Goal: Task Accomplishment & Management: Manage account settings

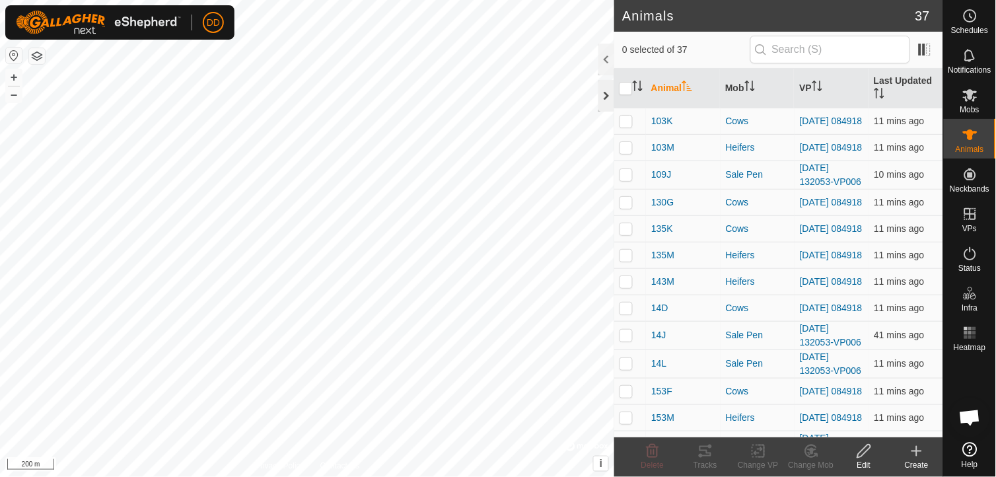
click at [606, 102] on div at bounding box center [606, 96] width 16 height 32
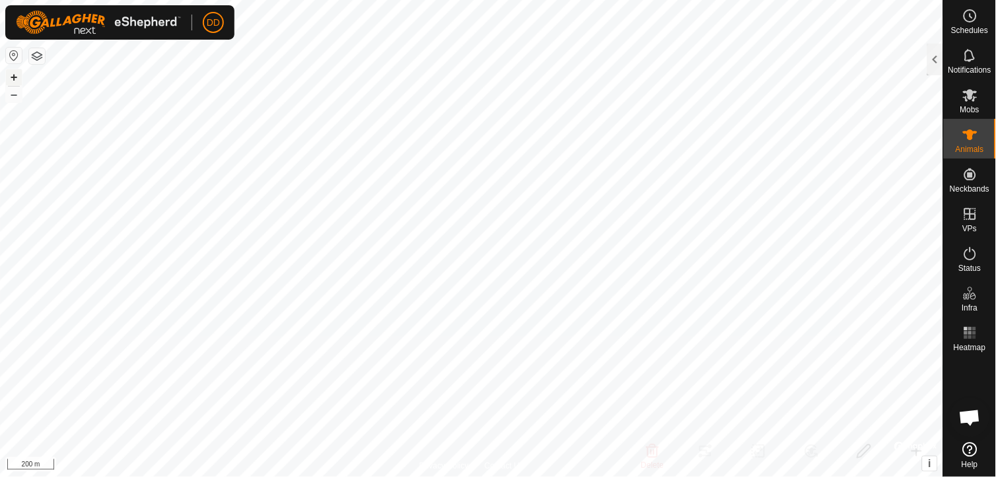
click at [12, 81] on button "+" at bounding box center [14, 77] width 16 height 16
click at [0, 174] on html "DD Schedules Notifications Mobs Animals Neckbands VPs Status Infra Heatmap Help…" at bounding box center [498, 238] width 996 height 477
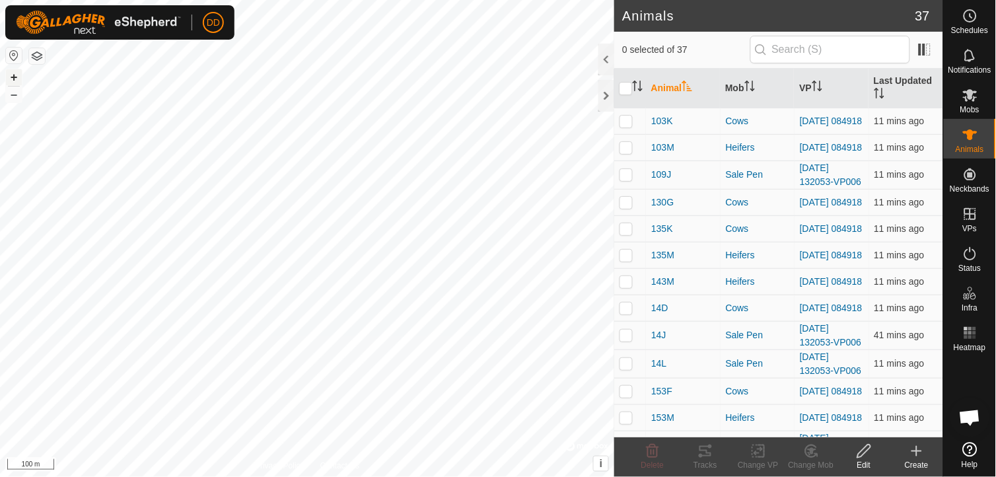
click at [15, 80] on button "+" at bounding box center [14, 77] width 16 height 16
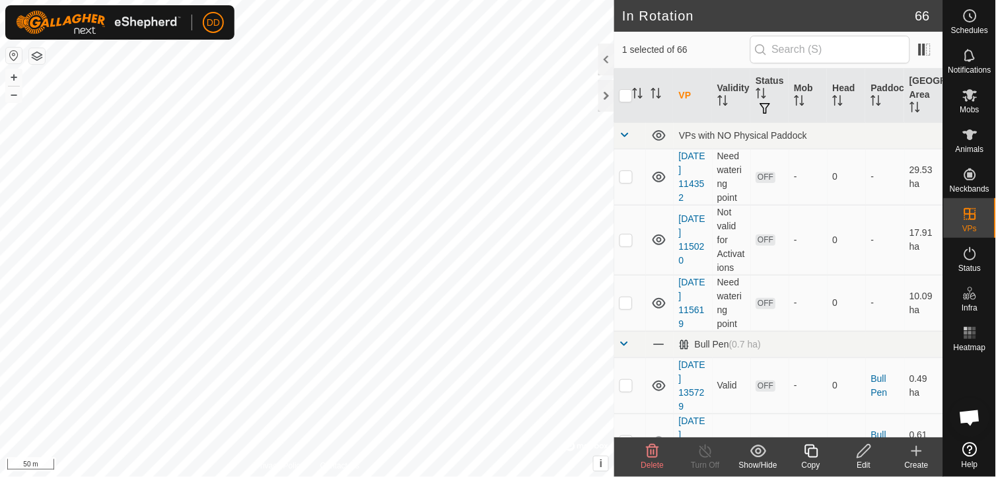
checkbox input "false"
checkbox input "true"
click at [606, 98] on div at bounding box center [606, 96] width 16 height 32
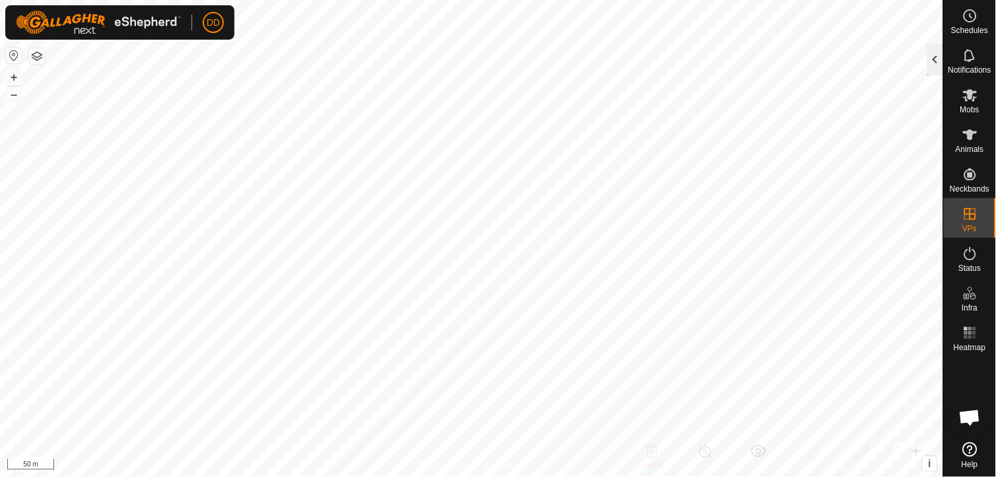
click at [939, 55] on div at bounding box center [935, 60] width 16 height 32
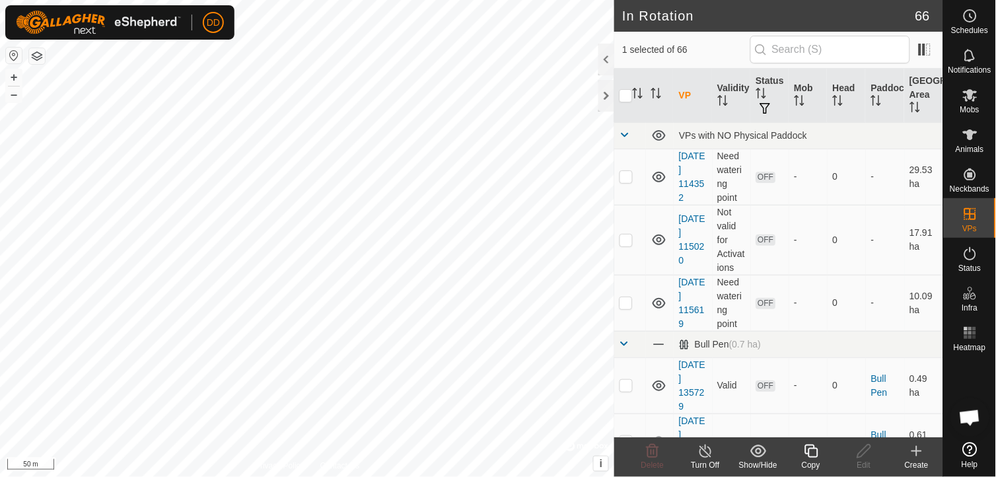
checkbox input "true"
checkbox input "false"
click at [809, 461] on div "Copy" at bounding box center [810, 465] width 53 height 12
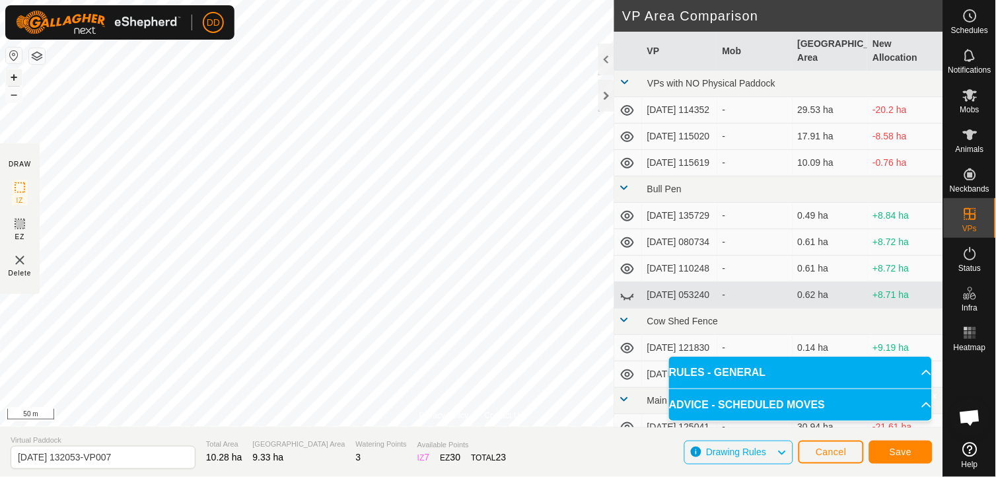
click at [14, 77] on button "+" at bounding box center [14, 77] width 16 height 16
click at [896, 449] on span "Save" at bounding box center [900, 451] width 22 height 11
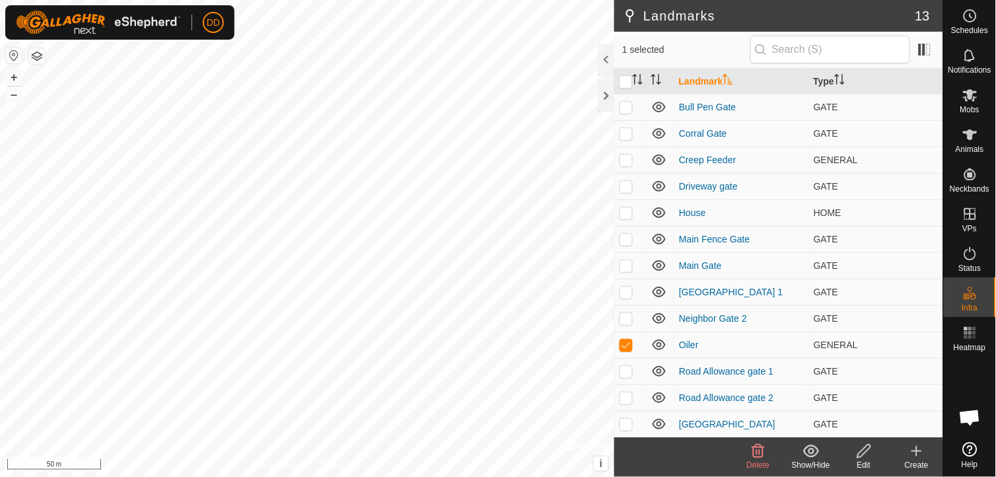
checkbox input "false"
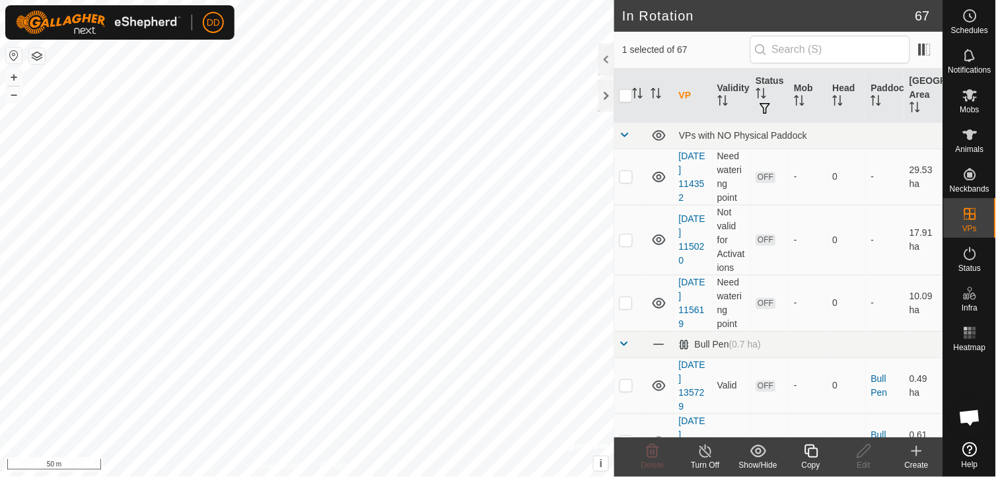
checkbox input "false"
checkbox input "true"
click at [867, 459] on div "Edit" at bounding box center [863, 465] width 53 height 12
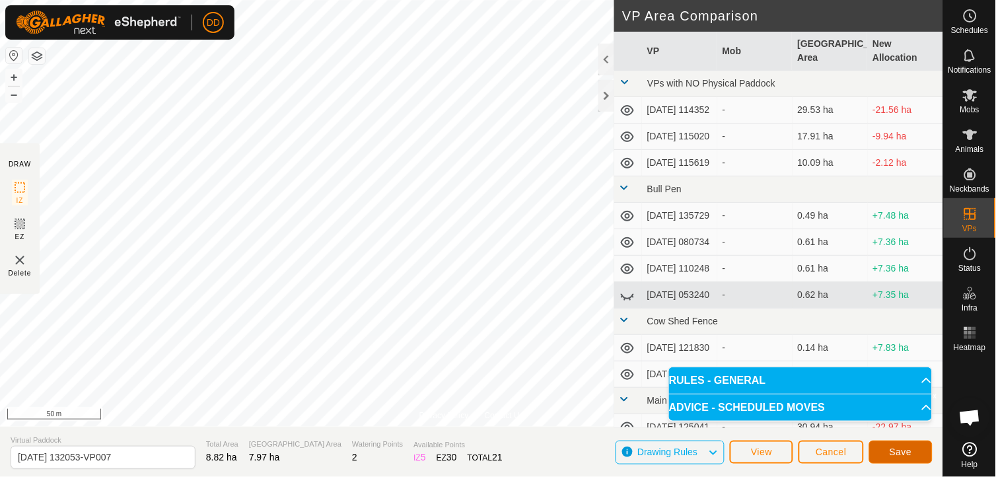
click at [899, 451] on span "Save" at bounding box center [900, 451] width 22 height 11
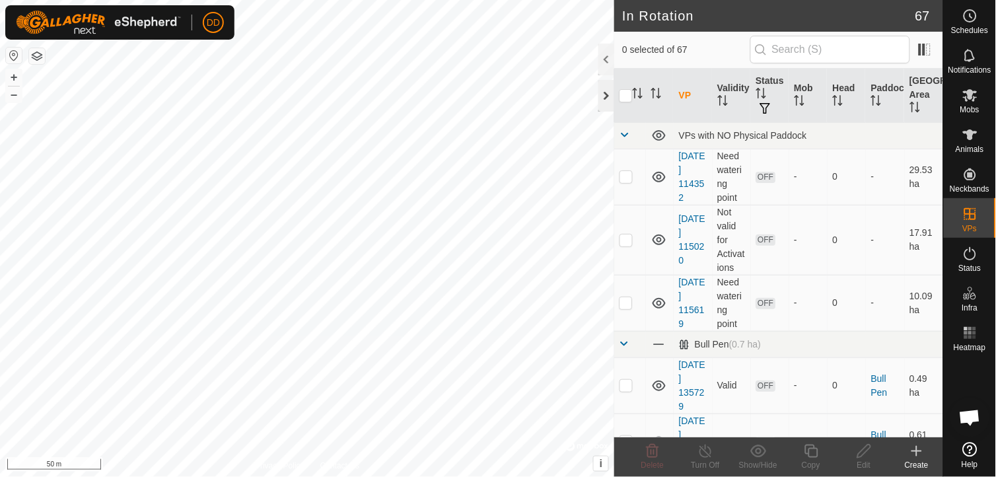
click at [599, 100] on div at bounding box center [606, 96] width 16 height 32
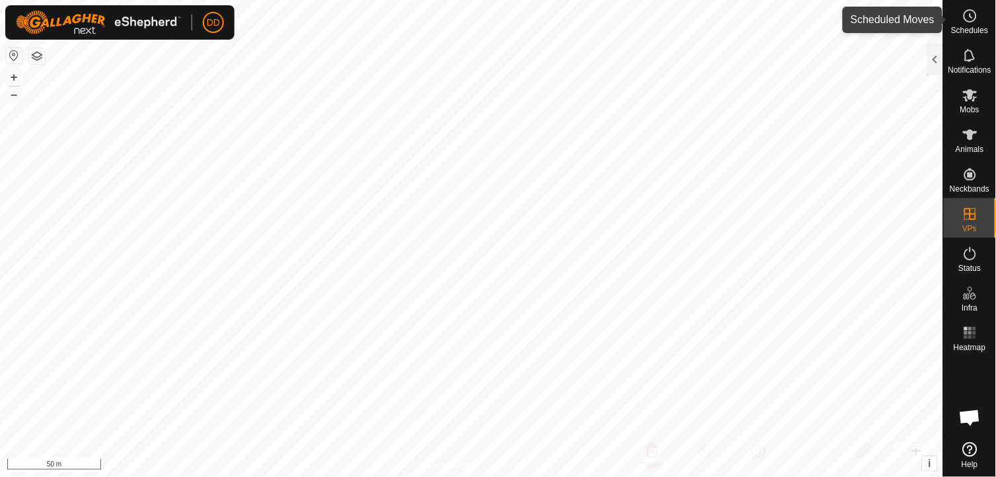
click at [967, 22] on icon at bounding box center [970, 16] width 16 height 16
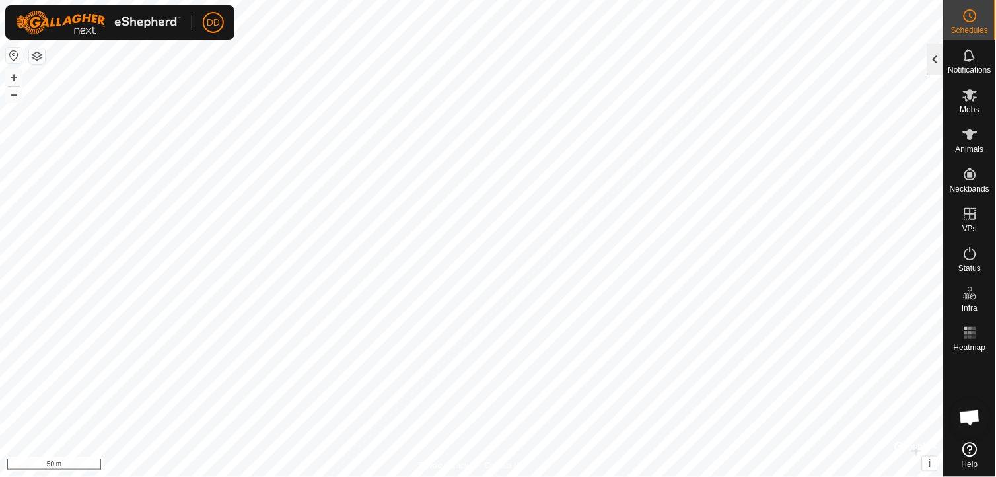
click at [934, 57] on div at bounding box center [935, 60] width 16 height 32
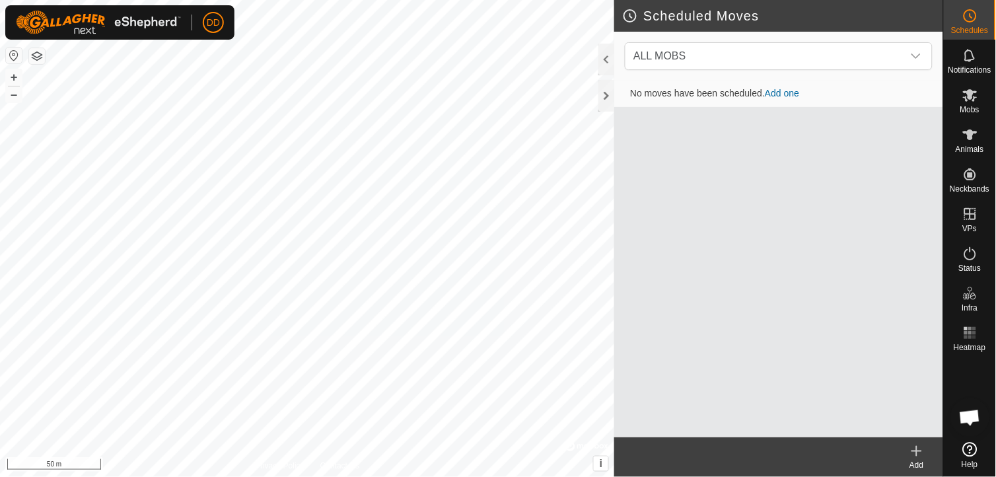
click at [915, 446] on icon at bounding box center [916, 451] width 16 height 16
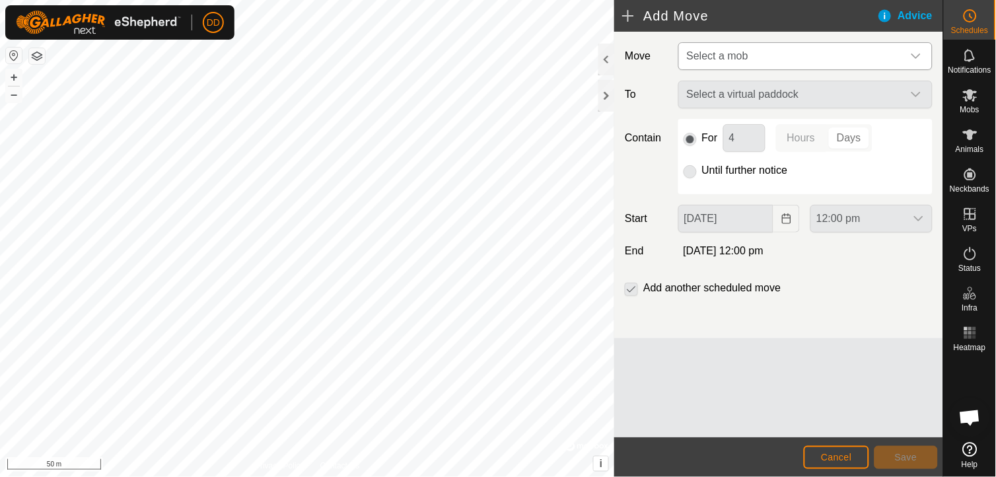
click at [919, 61] on icon "dropdown trigger" at bounding box center [915, 56] width 11 height 11
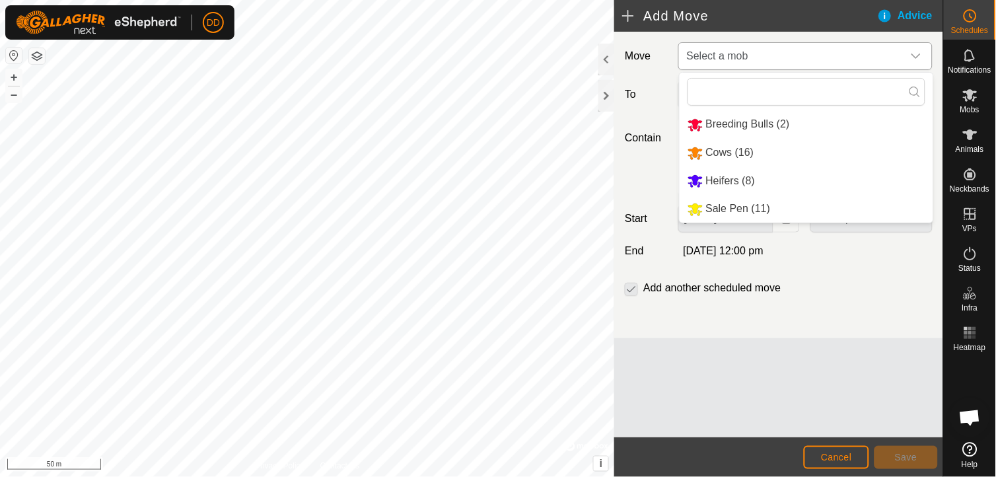
click at [739, 207] on li "Sale Pen (11)" at bounding box center [806, 208] width 254 height 27
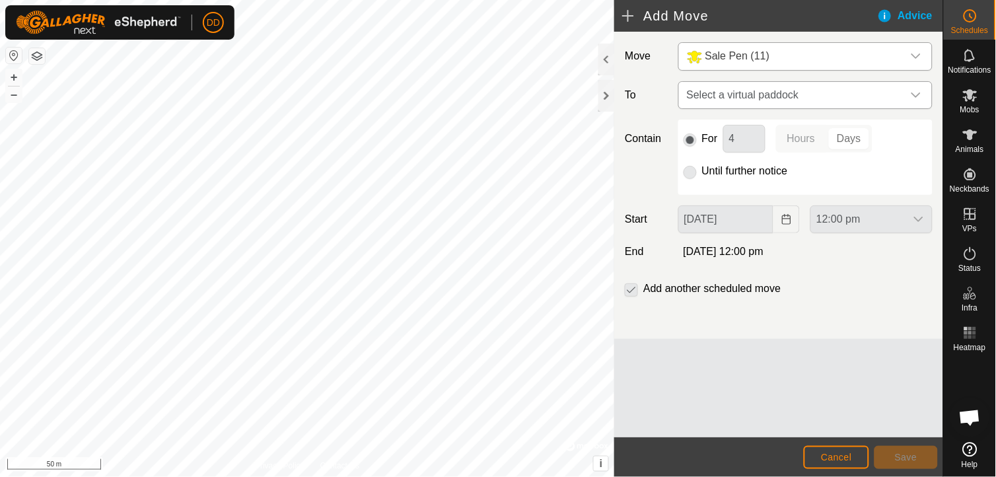
click at [921, 94] on icon "dropdown trigger" at bounding box center [915, 95] width 11 height 11
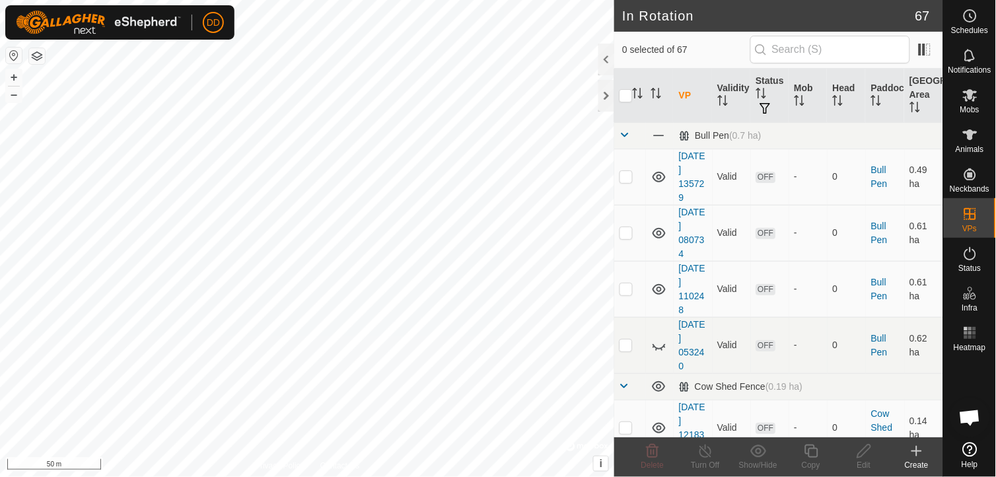
checkbox input "true"
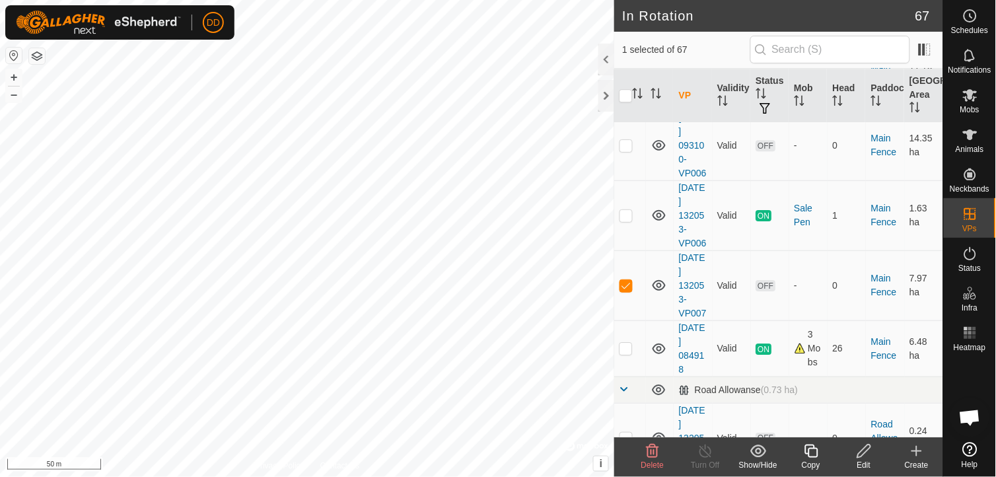
scroll to position [4276, 0]
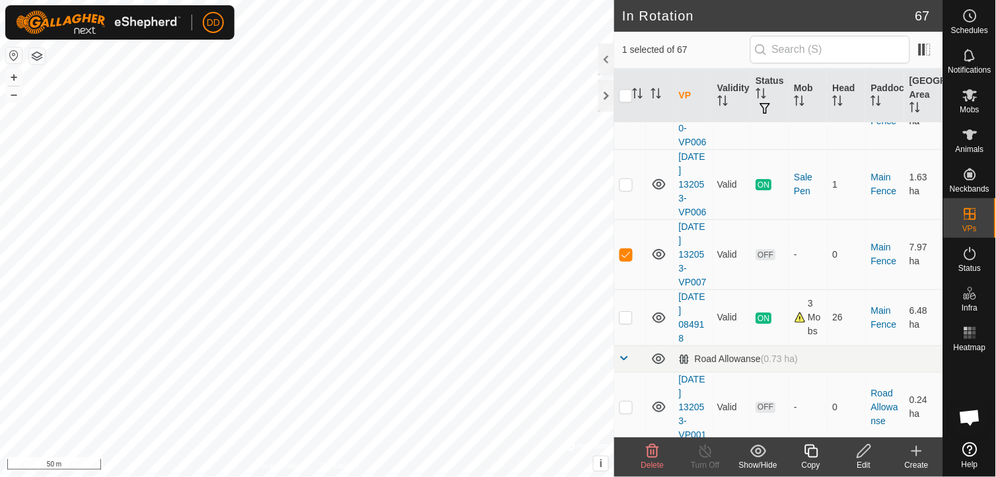
checkbox input "true"
checkbox input "false"
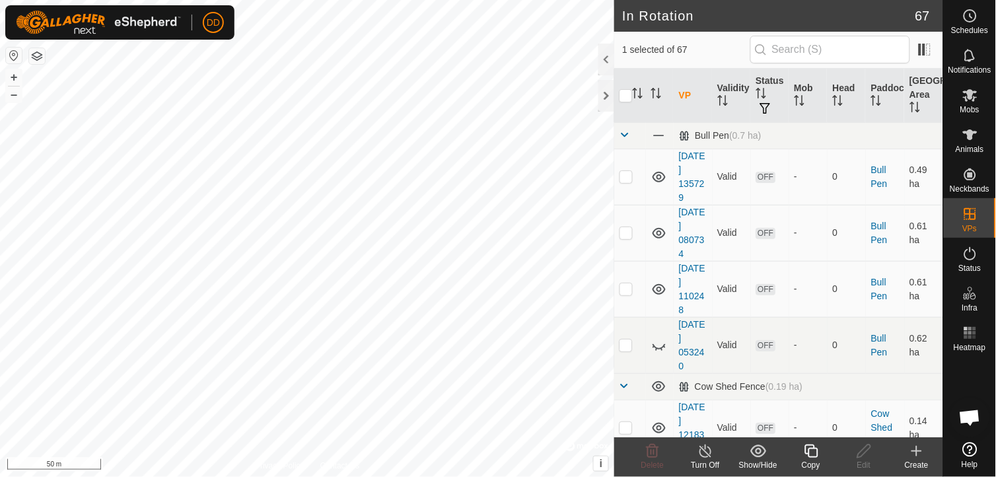
checkbox input "true"
checkbox input "false"
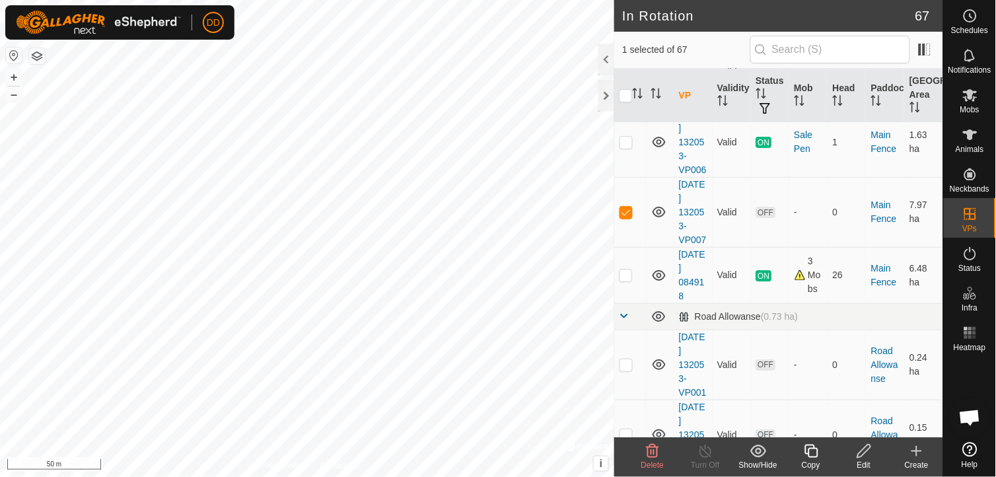
scroll to position [4333, 0]
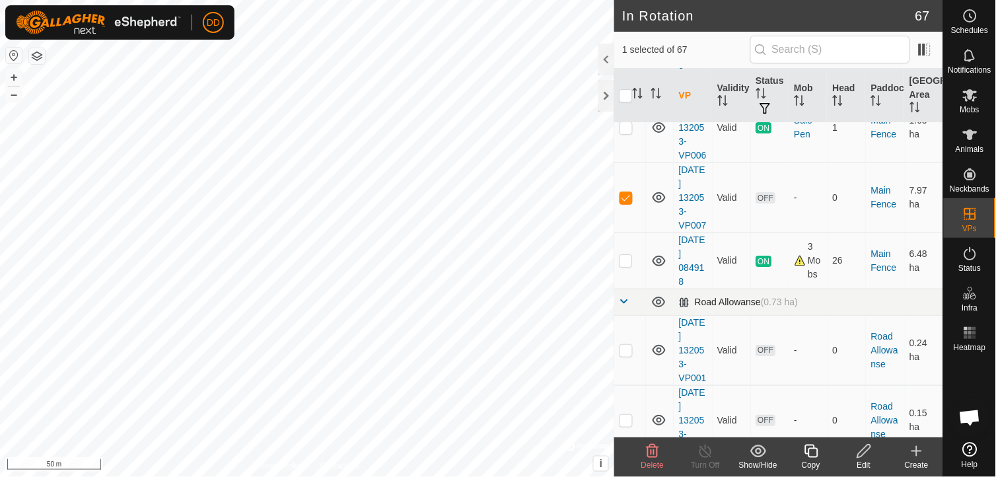
checkbox input "true"
checkbox input "false"
checkbox input "true"
checkbox input "false"
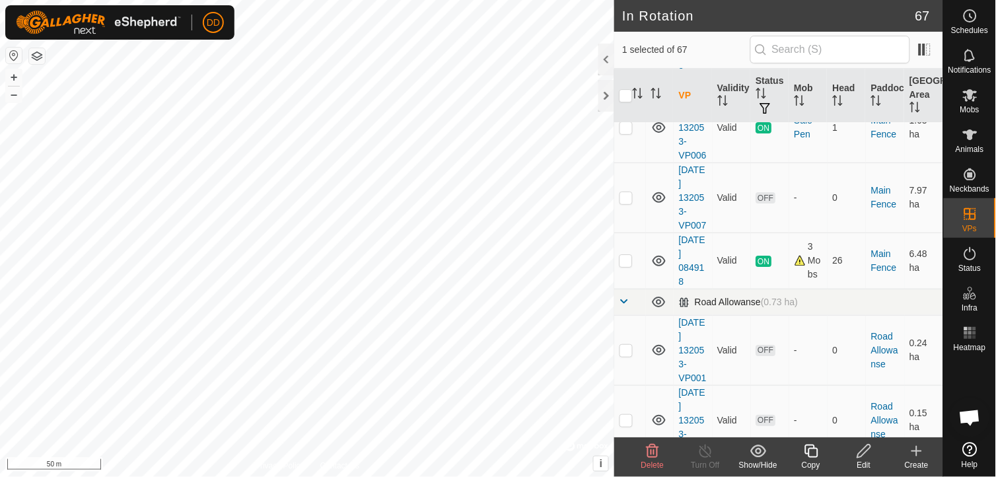
checkbox input "true"
checkbox input "false"
checkbox input "true"
checkbox input "false"
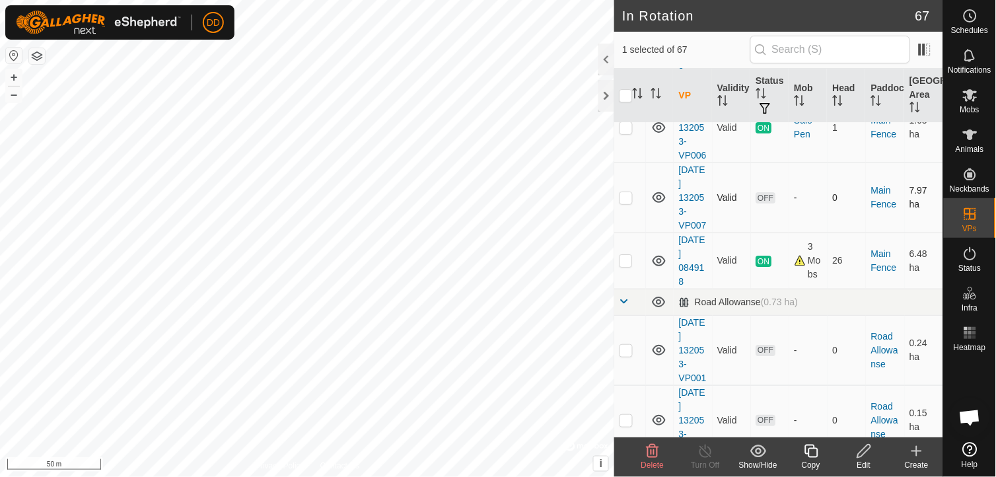
checkbox input "false"
checkbox input "true"
checkbox input "false"
click at [603, 94] on div at bounding box center [606, 96] width 16 height 32
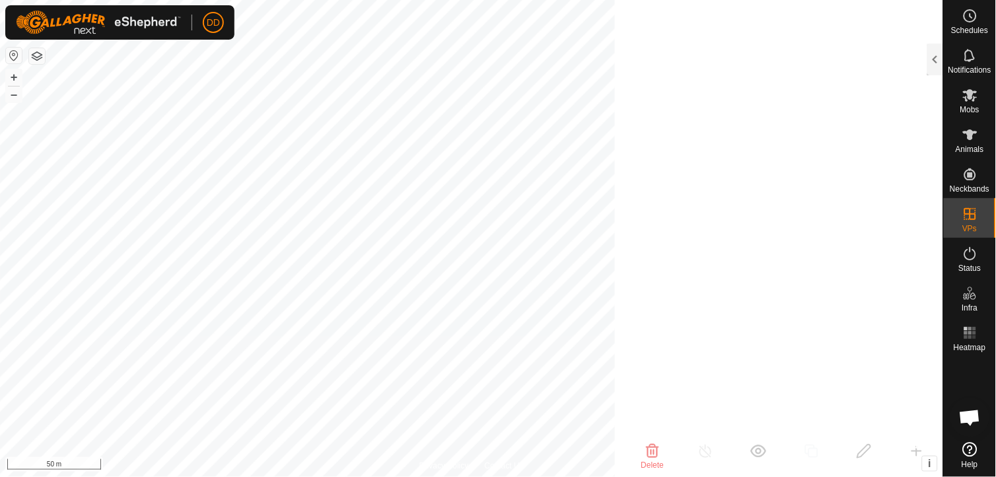
scroll to position [16051, 0]
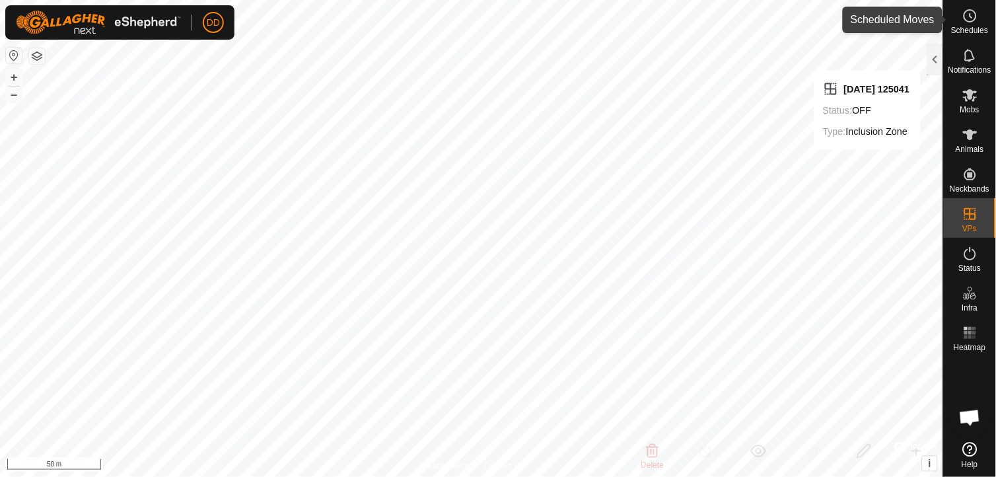
click at [965, 15] on icon at bounding box center [970, 16] width 16 height 16
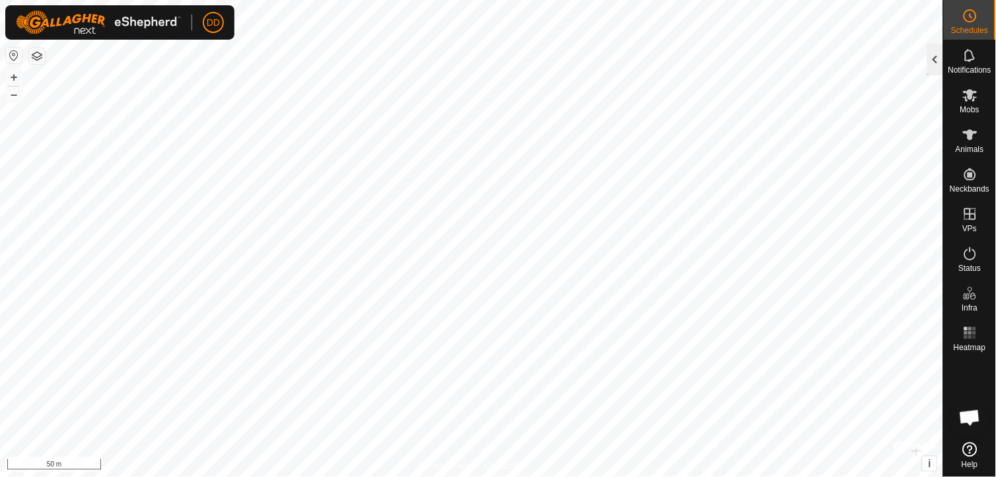
click at [936, 64] on div at bounding box center [935, 60] width 16 height 32
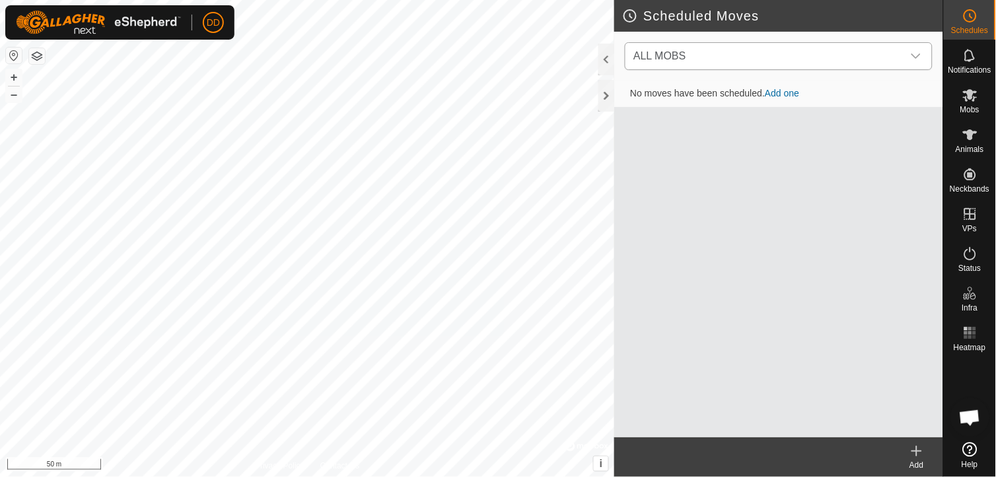
click at [920, 51] on icon "dropdown trigger" at bounding box center [915, 56] width 11 height 11
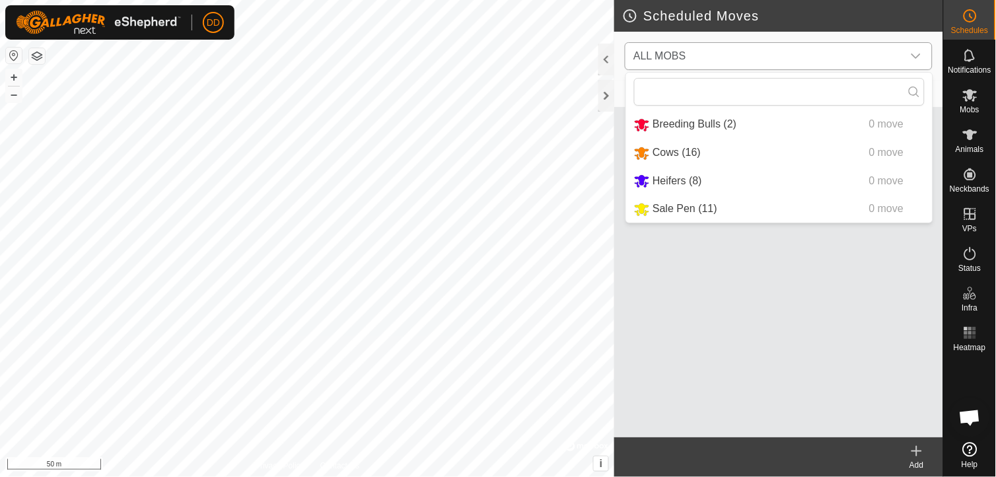
click at [694, 213] on li "Sale Pen (11) 0 move" at bounding box center [779, 208] width 306 height 27
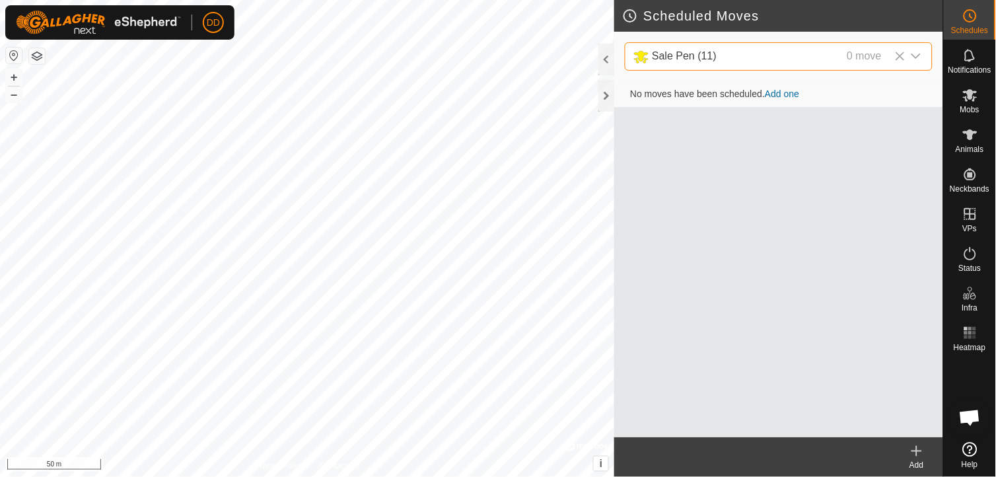
click at [920, 451] on icon at bounding box center [916, 451] width 9 height 0
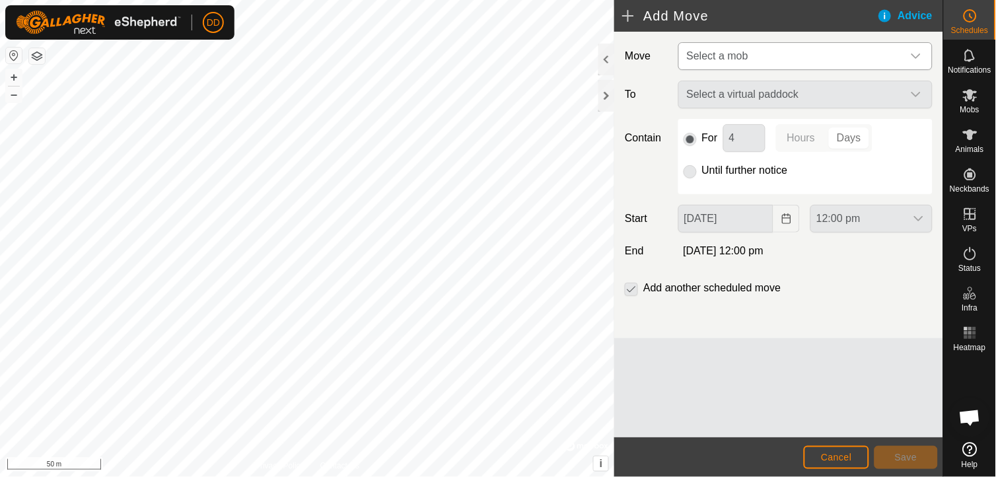
click at [916, 57] on icon "dropdown trigger" at bounding box center [915, 55] width 9 height 5
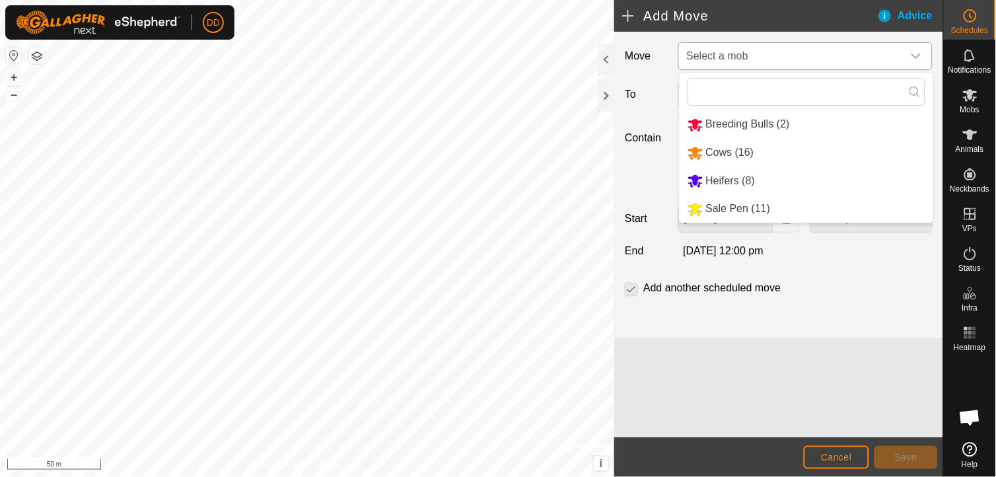
click at [745, 209] on li "Sale Pen (11)" at bounding box center [806, 208] width 254 height 27
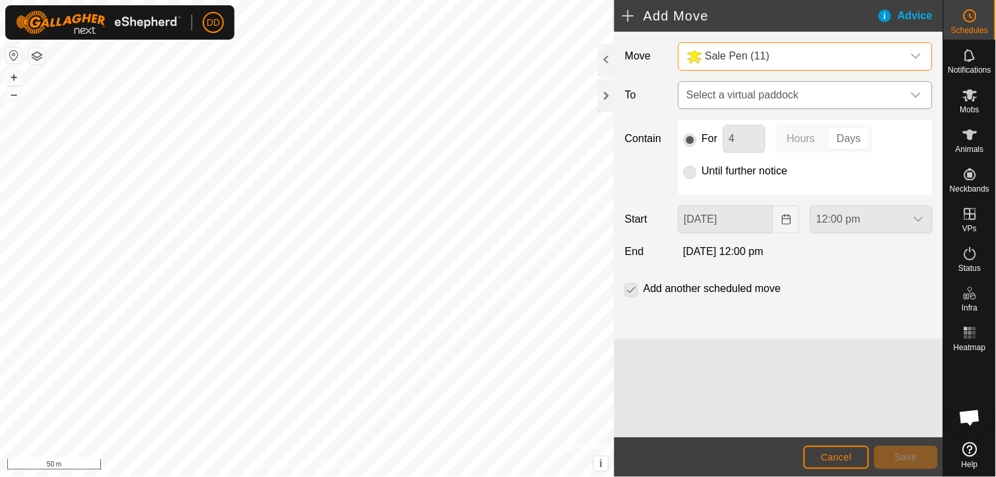
click at [912, 93] on icon "dropdown trigger" at bounding box center [915, 94] width 9 height 5
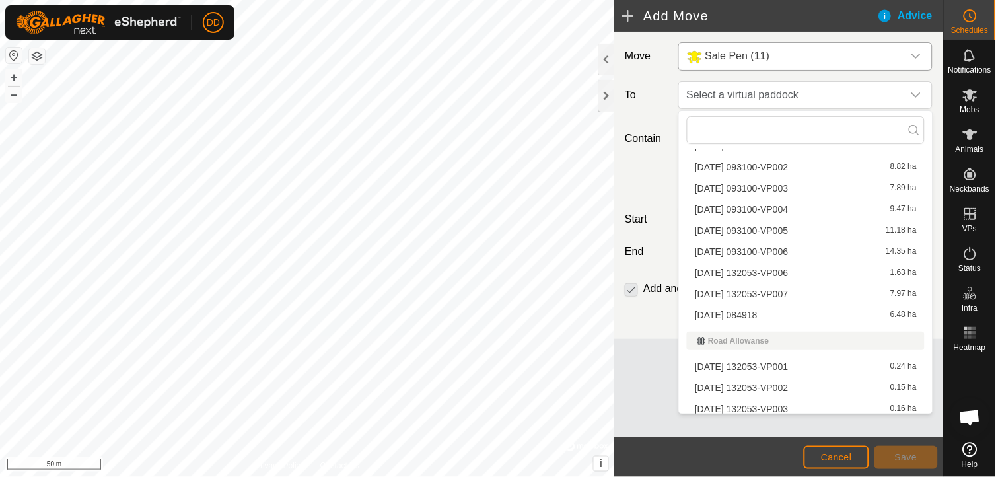
scroll to position [1299, 0]
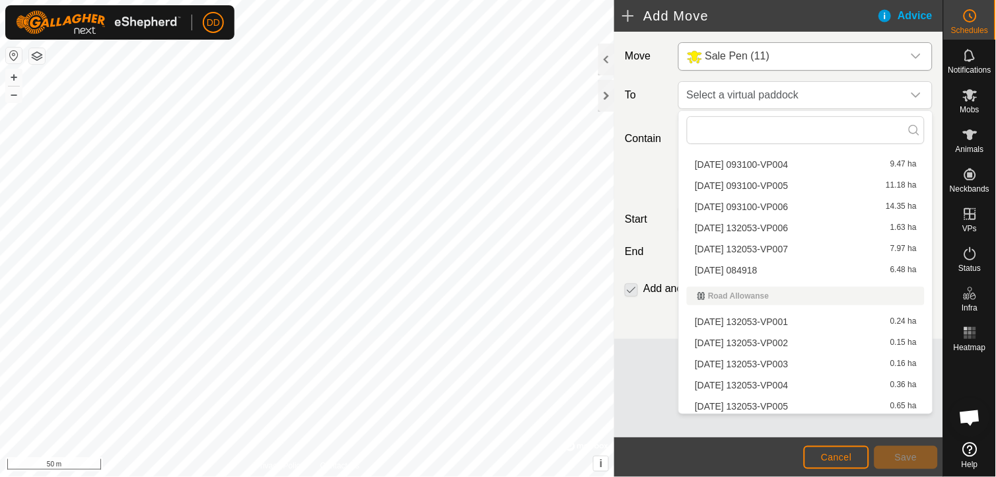
click at [770, 244] on li "2025-09-29 132053-VP007 7.97 ha" at bounding box center [806, 249] width 238 height 20
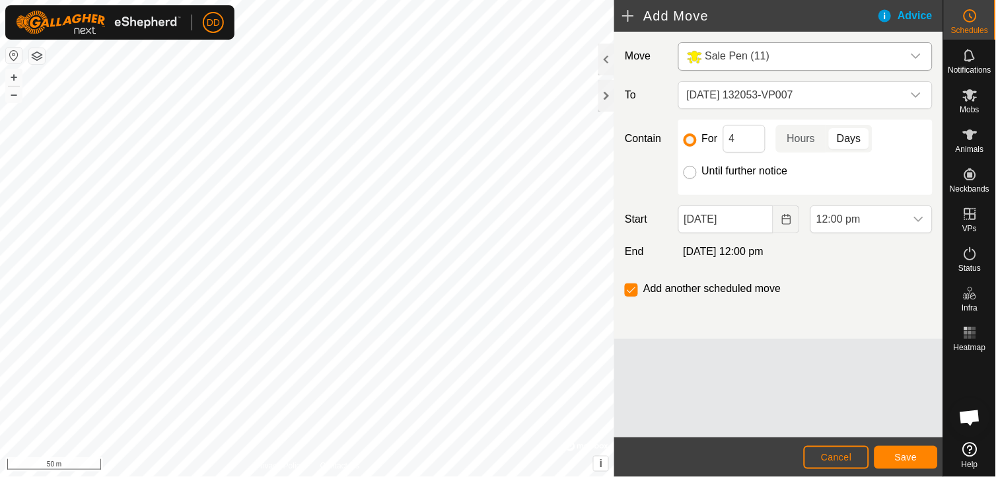
click at [689, 178] on input "Until further notice" at bounding box center [689, 172] width 13 height 13
radio input "true"
checkbox input "false"
click at [901, 456] on span "Save" at bounding box center [906, 457] width 22 height 11
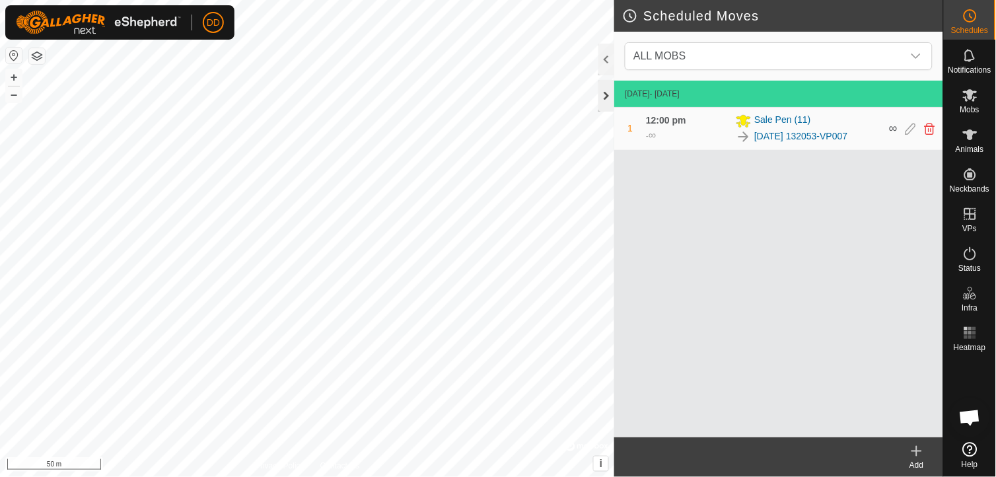
click at [605, 98] on div at bounding box center [606, 96] width 16 height 32
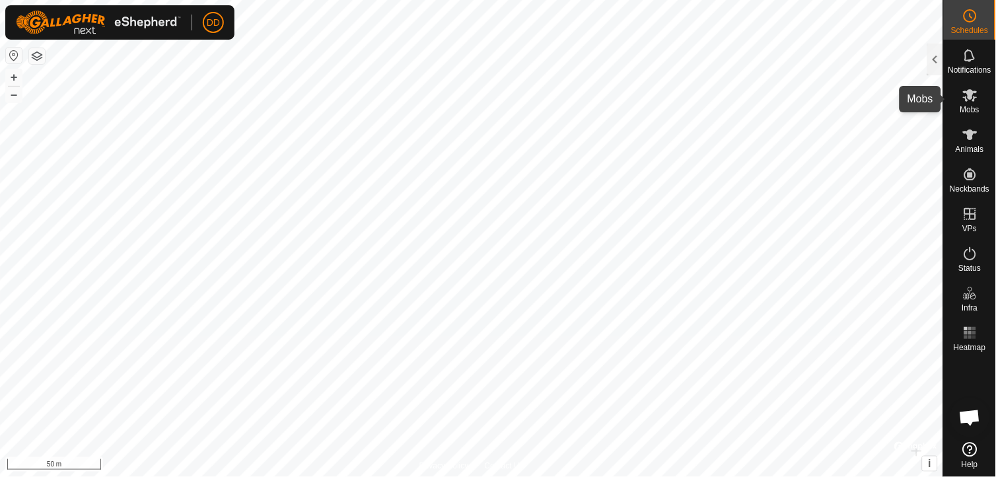
click at [973, 95] on icon at bounding box center [970, 95] width 16 height 16
click at [939, 57] on div at bounding box center [935, 60] width 16 height 32
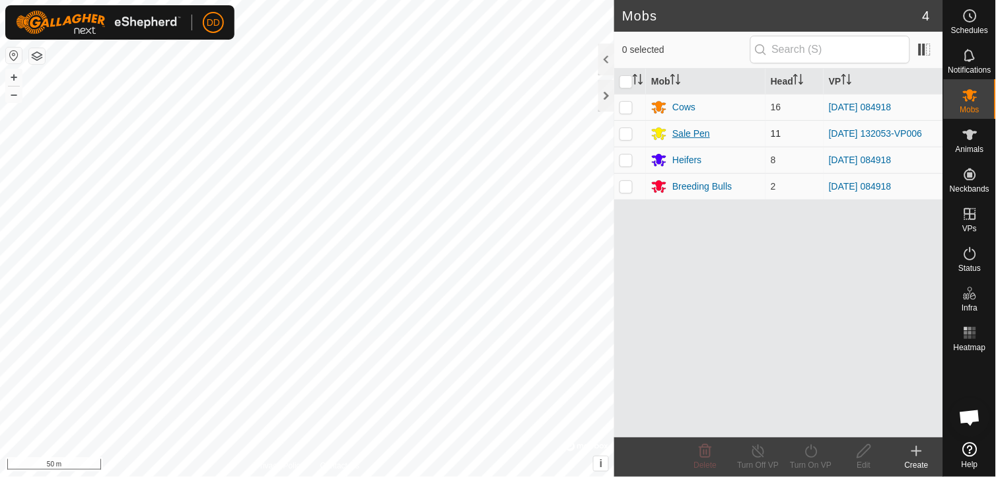
click at [677, 133] on div "Sale Pen" at bounding box center [691, 134] width 38 height 14
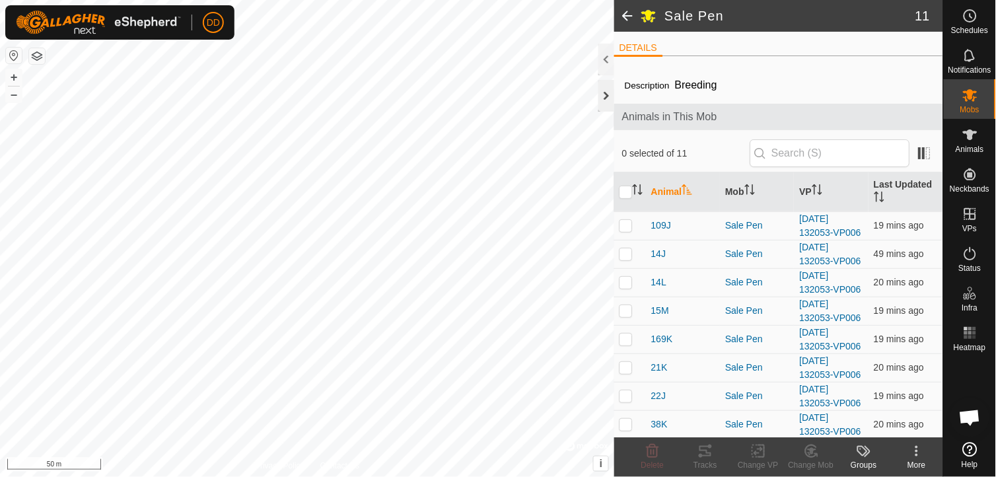
click at [603, 102] on div at bounding box center [606, 96] width 16 height 32
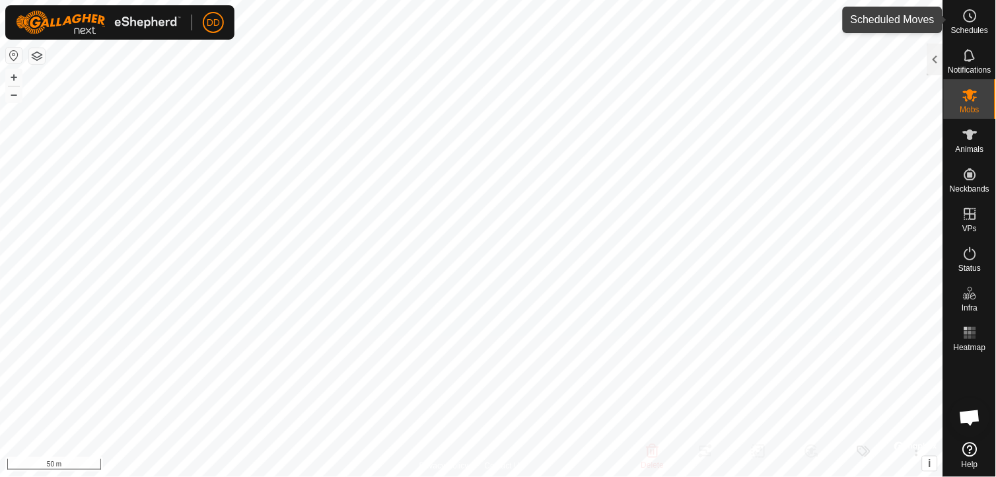
click at [965, 17] on icon at bounding box center [970, 16] width 16 height 16
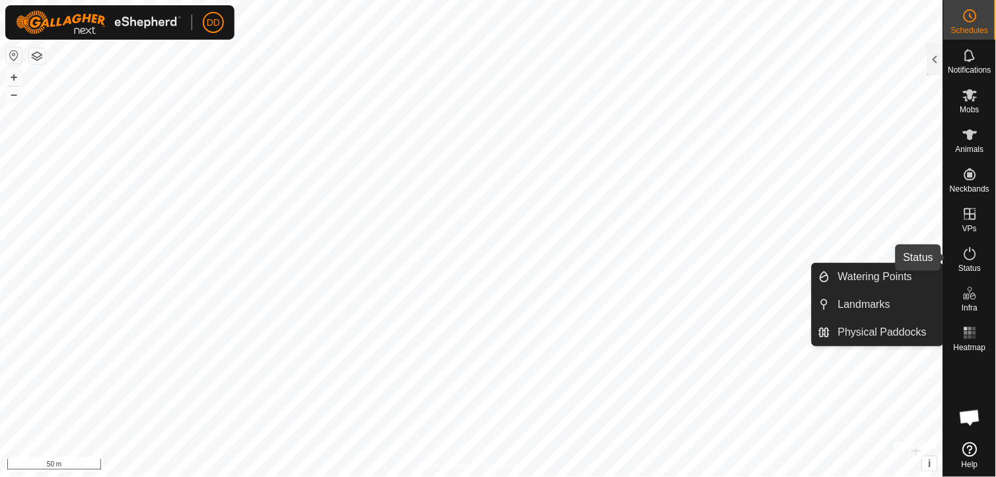
click at [970, 254] on icon at bounding box center [970, 254] width 16 height 16
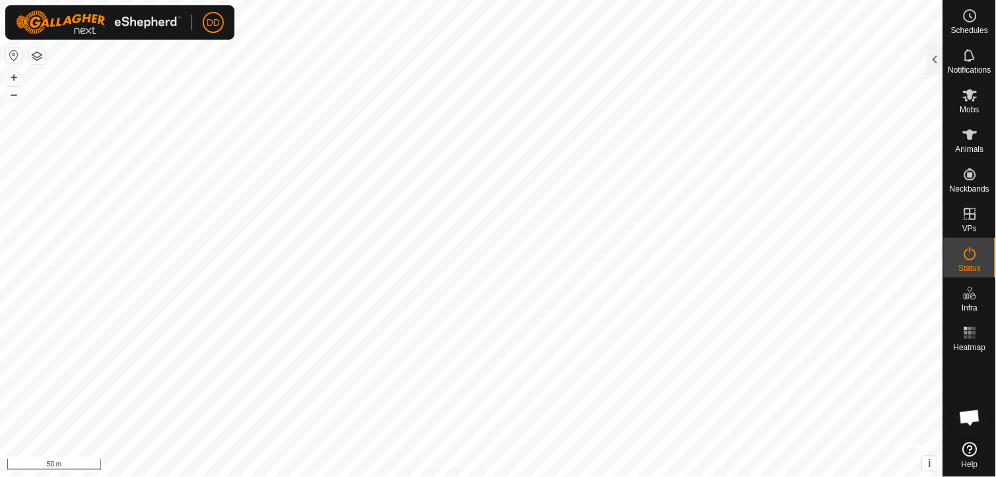
click at [969, 255] on icon at bounding box center [970, 254] width 16 height 16
click at [932, 57] on div at bounding box center [935, 60] width 16 height 32
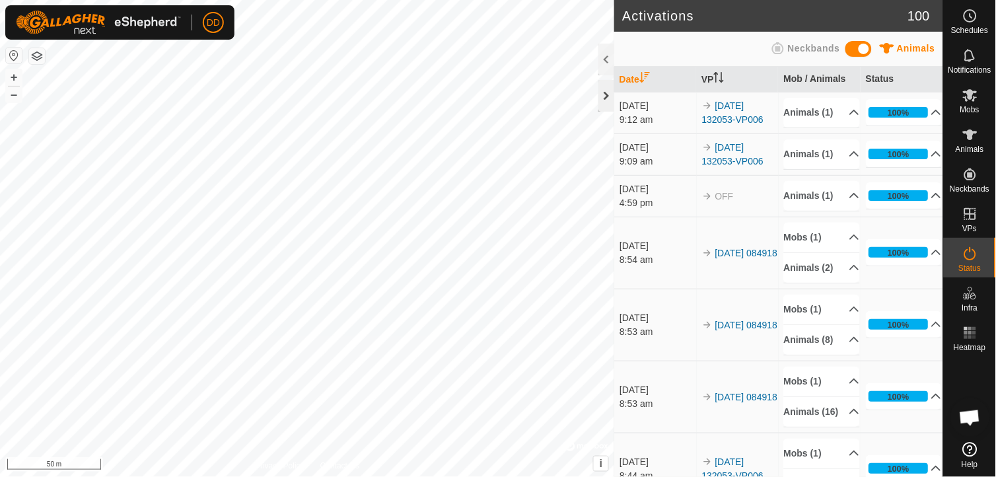
click at [603, 96] on div at bounding box center [606, 96] width 16 height 32
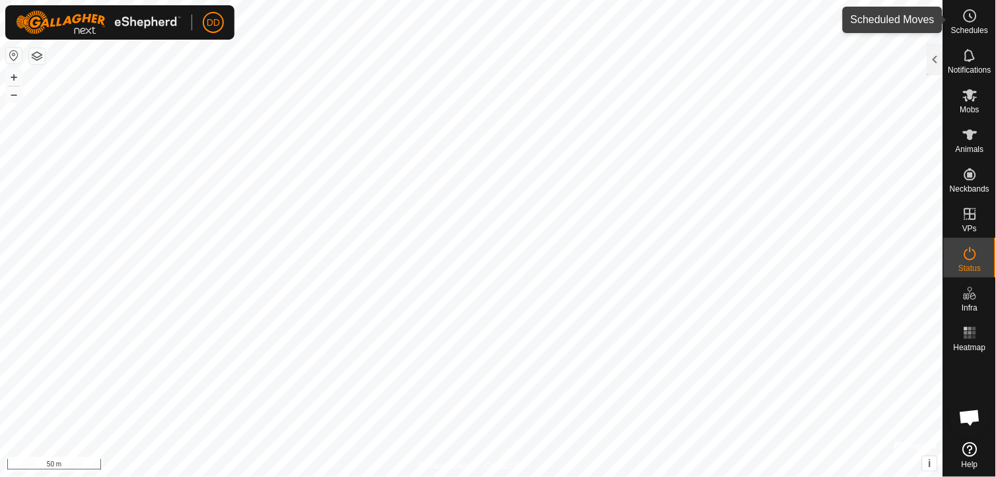
click at [974, 15] on icon at bounding box center [970, 16] width 16 height 16
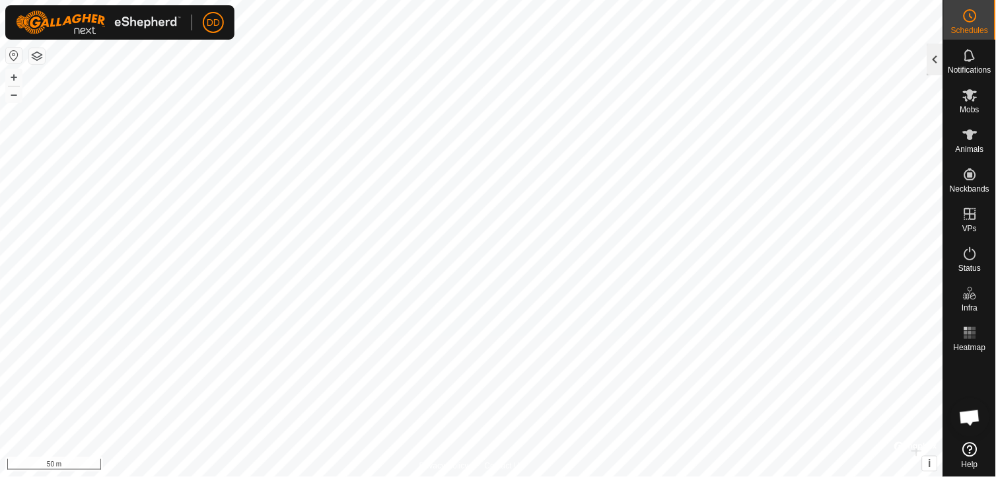
click at [935, 61] on div at bounding box center [935, 60] width 16 height 32
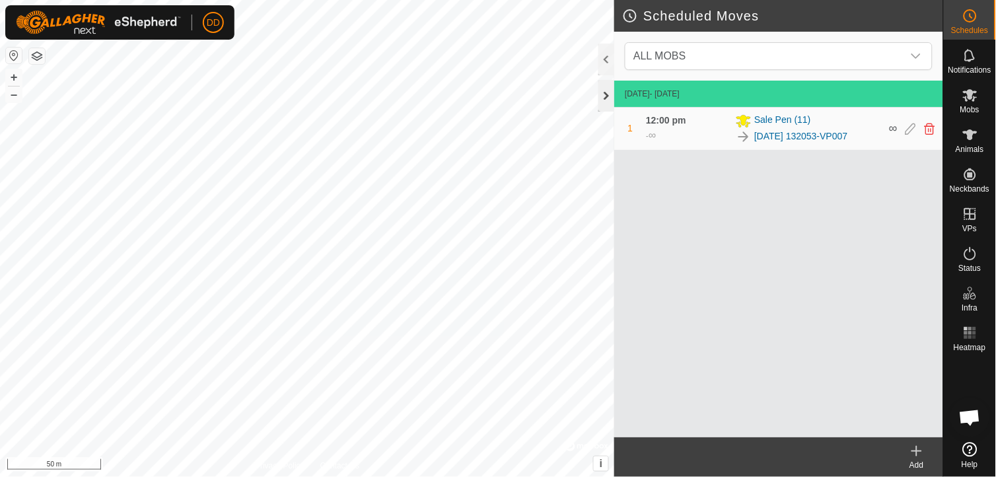
click at [603, 92] on div at bounding box center [606, 96] width 16 height 32
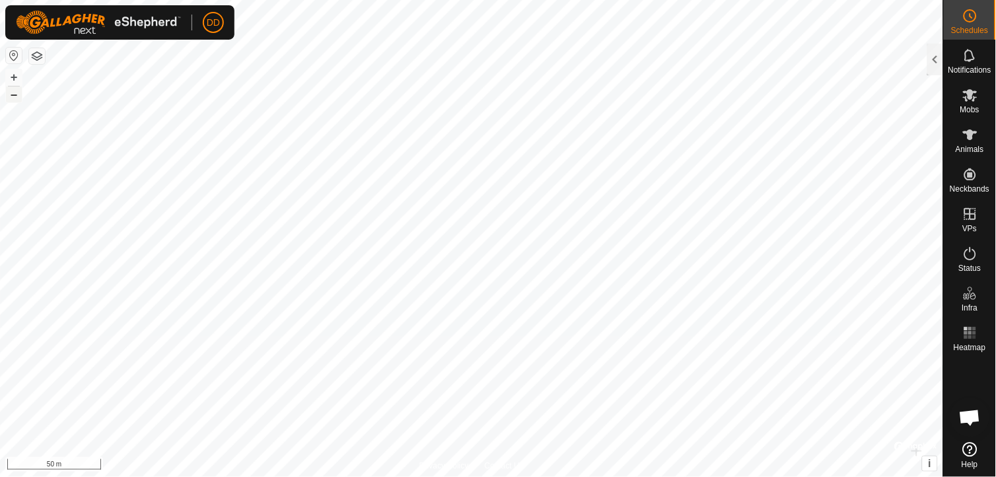
click at [13, 98] on button "–" at bounding box center [14, 94] width 16 height 16
checkbox input "true"
checkbox input "false"
checkbox input "true"
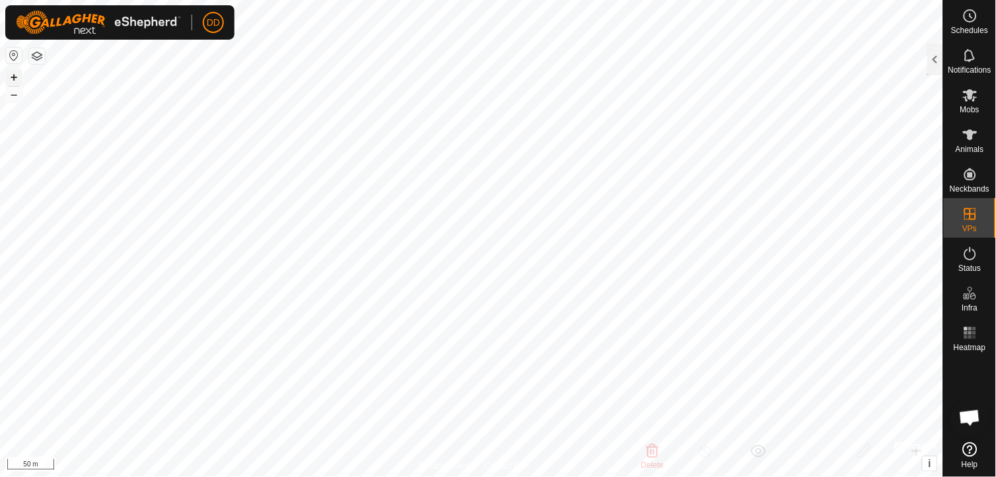
click at [11, 80] on button "+" at bounding box center [14, 77] width 16 height 16
checkbox input "true"
checkbox input "false"
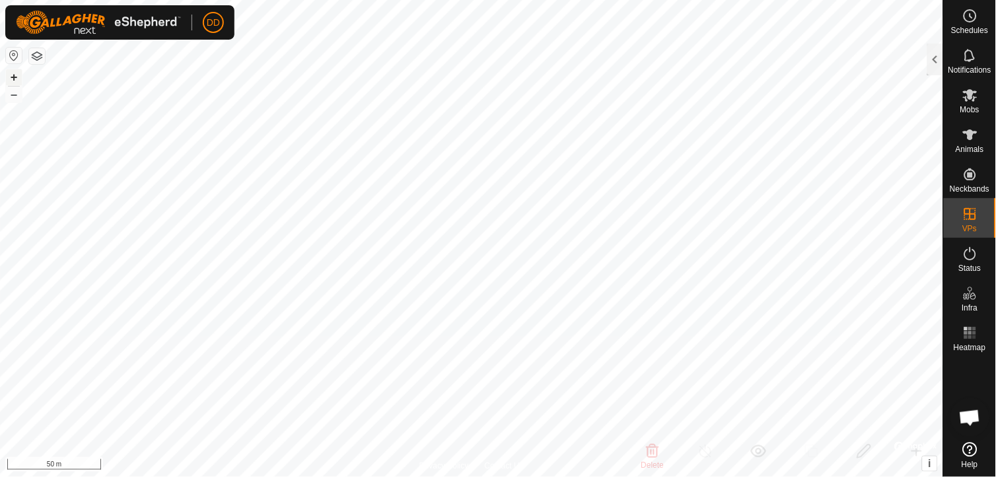
checkbox input "true"
checkbox input "false"
checkbox input "true"
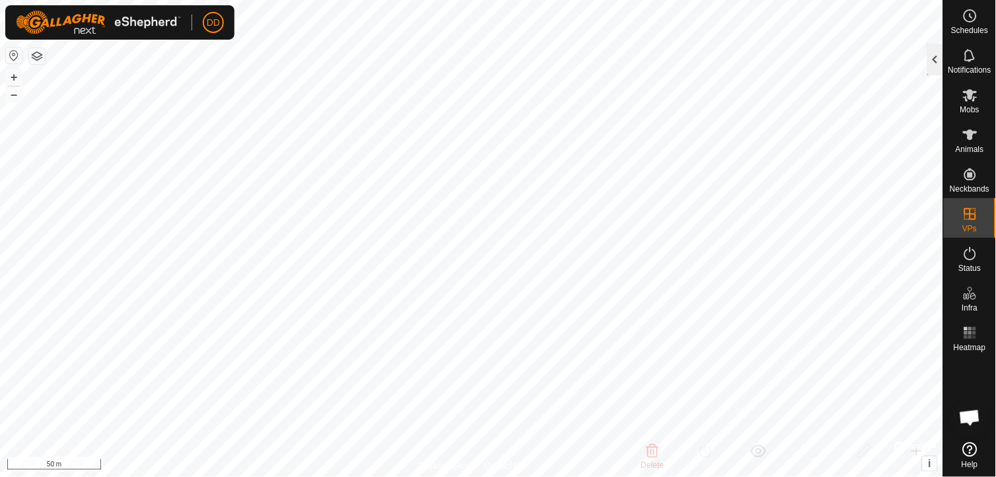
click at [934, 57] on div at bounding box center [935, 60] width 16 height 32
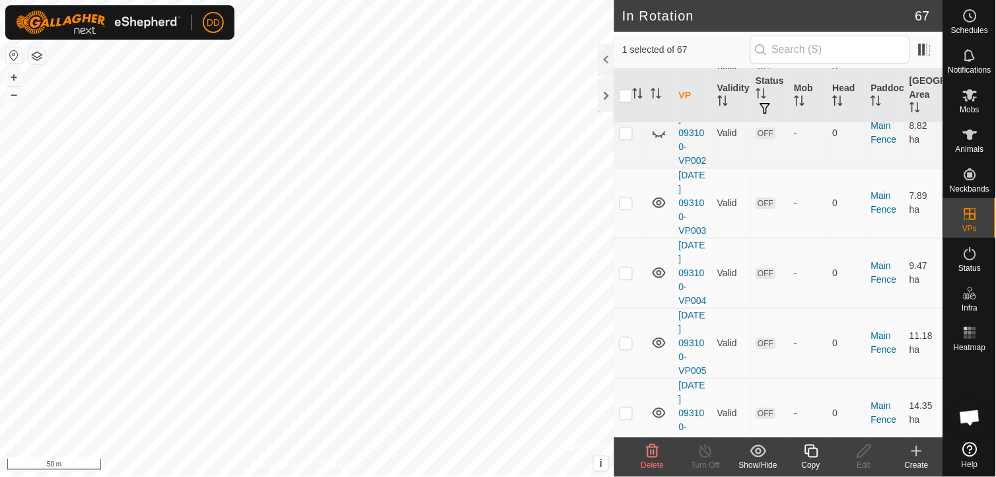
scroll to position [4508, 0]
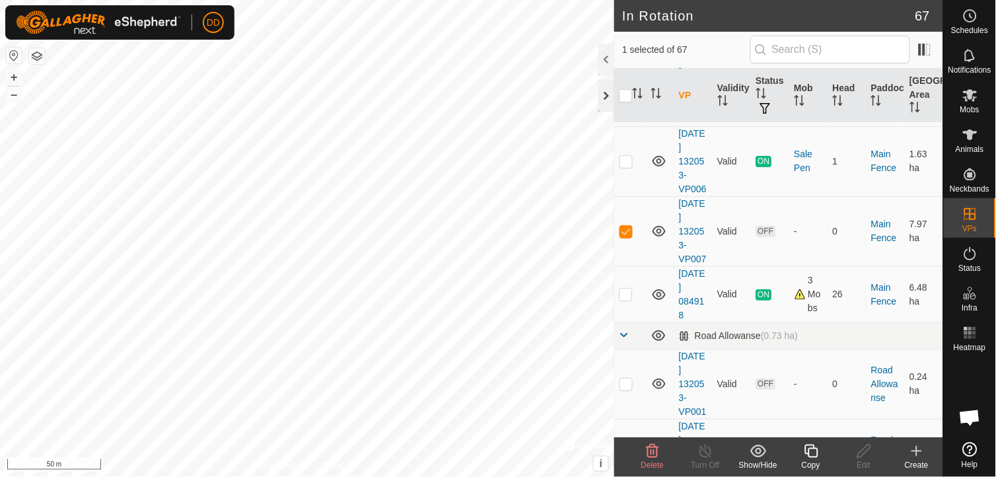
click at [611, 96] on div at bounding box center [606, 96] width 16 height 32
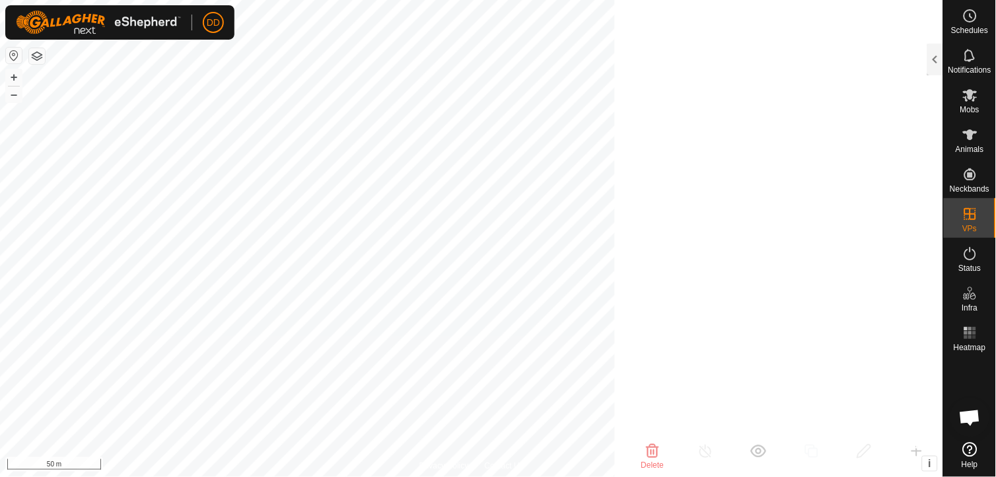
scroll to position [17161, 0]
checkbox input "true"
checkbox input "false"
checkbox input "true"
checkbox input "false"
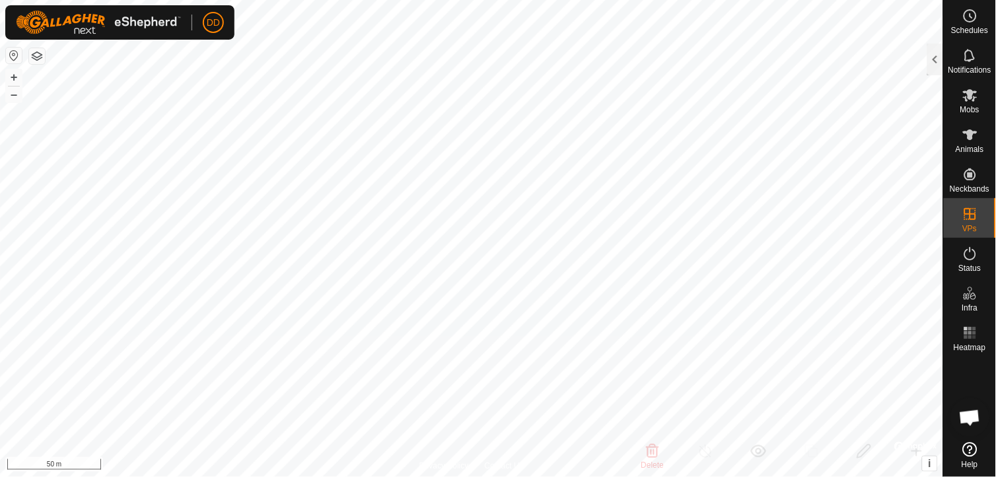
checkbox input "false"
checkbox input "true"
checkbox input "false"
checkbox input "true"
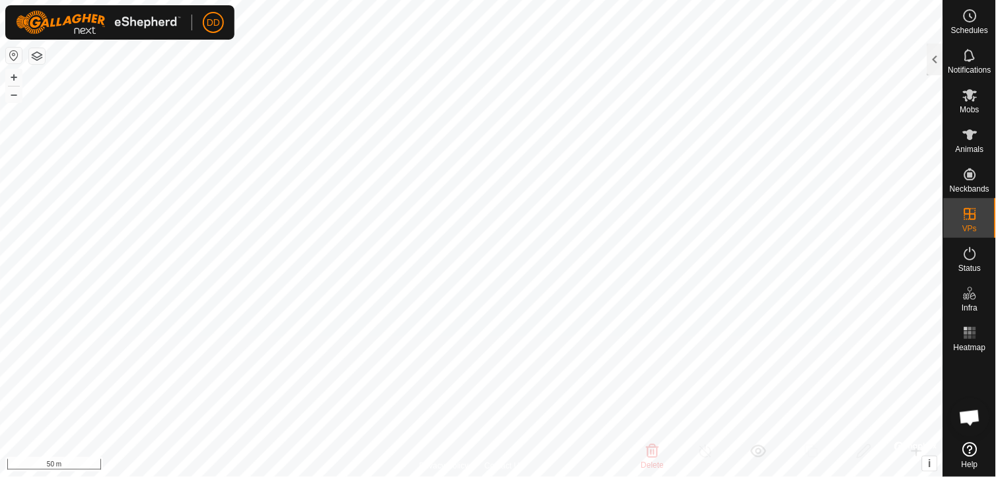
checkbox input "false"
checkbox input "true"
checkbox input "false"
checkbox input "true"
